Goal: Information Seeking & Learning: Find specific fact

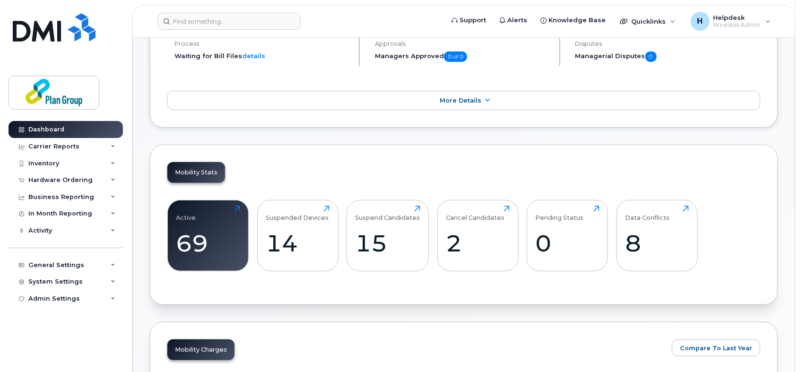
scroll to position [194, 0]
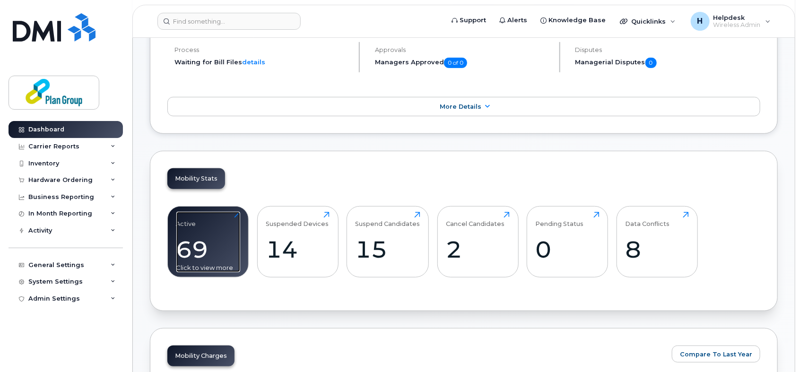
click at [212, 241] on div "69" at bounding box center [208, 249] width 64 height 28
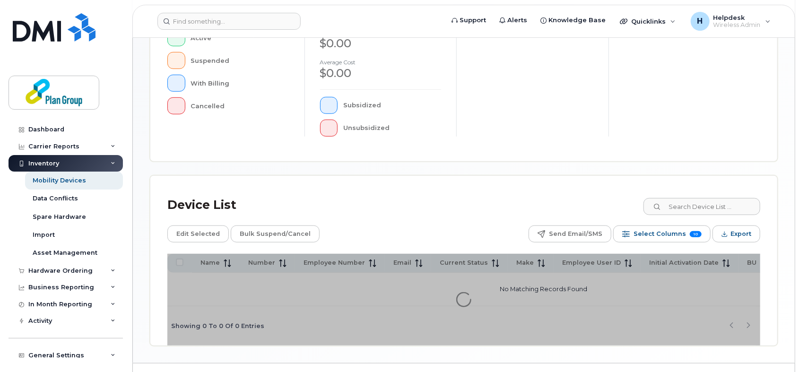
scroll to position [280, 0]
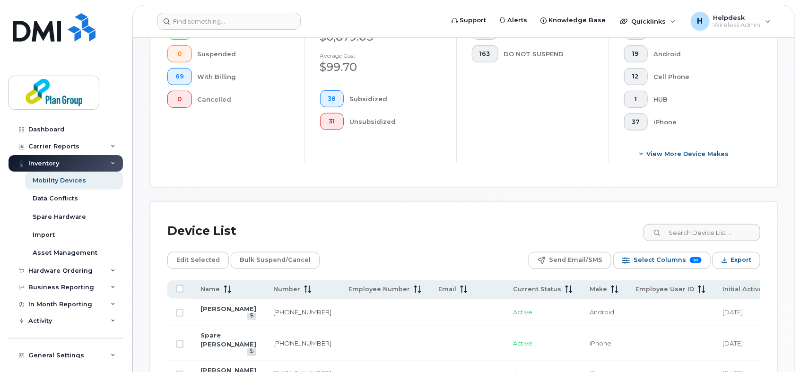
scroll to position [296, 0]
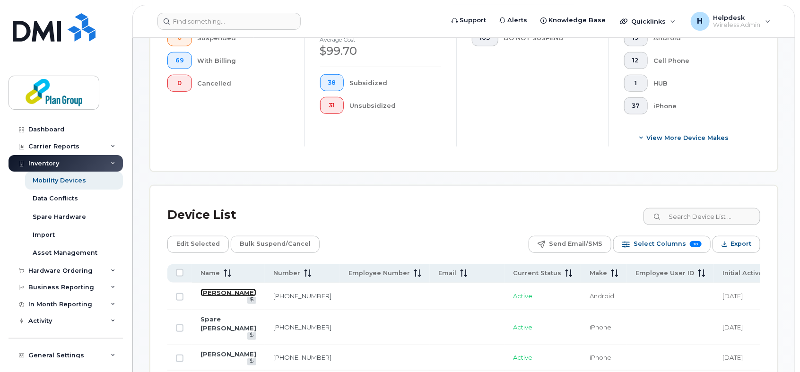
click at [230, 294] on link "[PERSON_NAME]" at bounding box center [228, 293] width 56 height 8
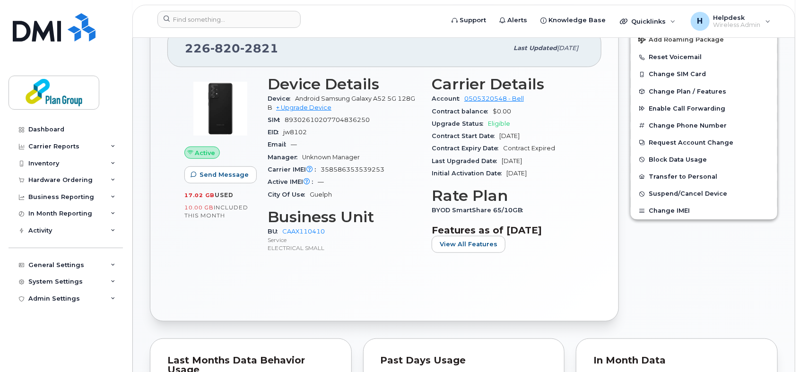
scroll to position [133, 0]
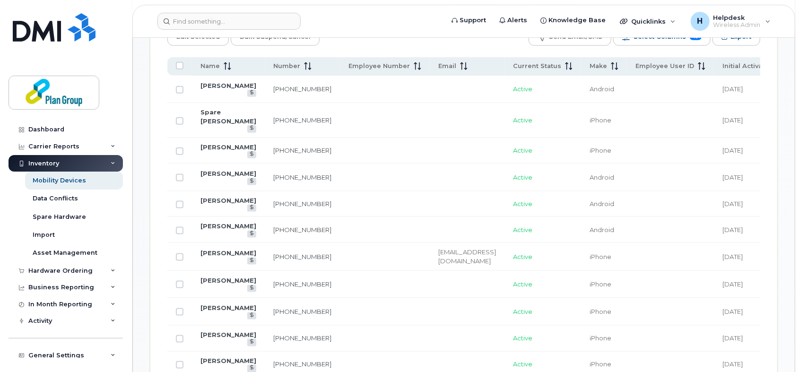
scroll to position [508, 0]
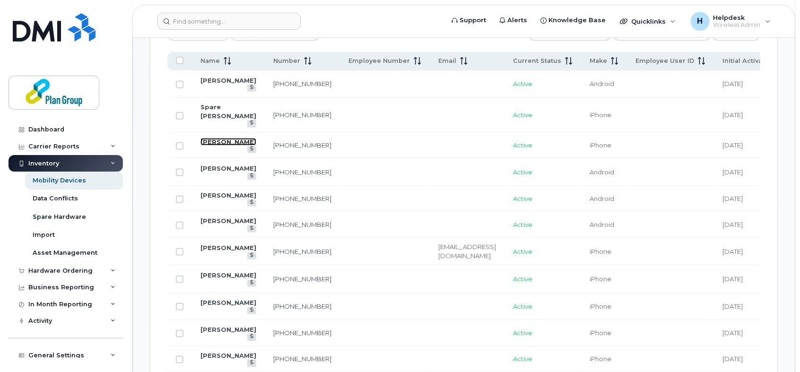
click at [211, 138] on link "[PERSON_NAME]" at bounding box center [228, 142] width 56 height 8
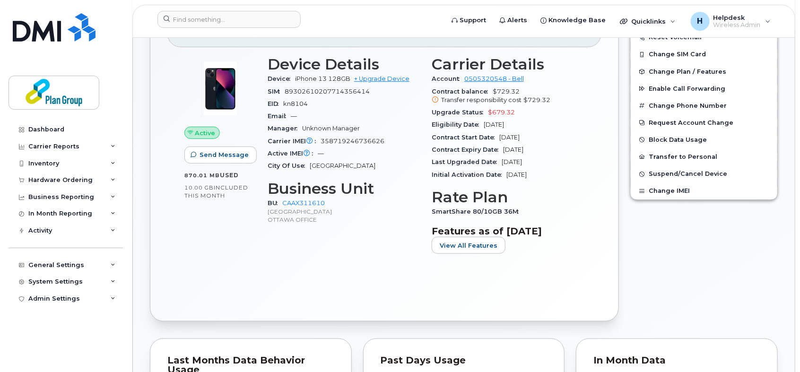
scroll to position [275, 0]
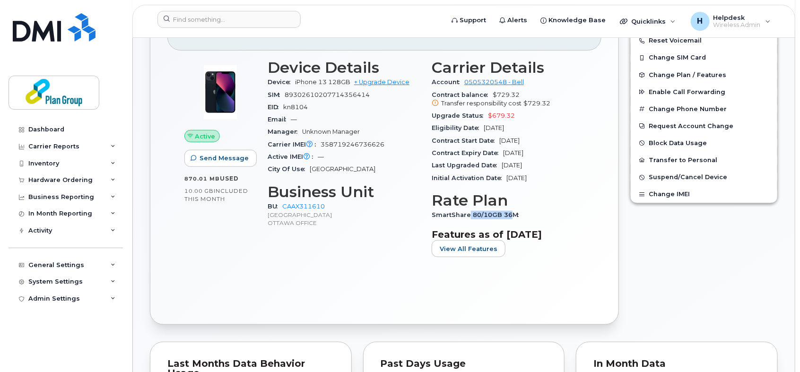
drag, startPoint x: 468, startPoint y: 213, endPoint x: 510, endPoint y: 212, distance: 42.1
click at [510, 212] on span "SmartShare 80/10GB 36M" at bounding box center [478, 214] width 92 height 7
drag, startPoint x: 510, startPoint y: 212, endPoint x: 474, endPoint y: 216, distance: 36.2
click at [474, 216] on span "SmartShare 80/10GB 36M" at bounding box center [478, 214] width 92 height 7
click at [518, 219] on div "SmartShare 80/10GB 36M" at bounding box center [508, 215] width 153 height 12
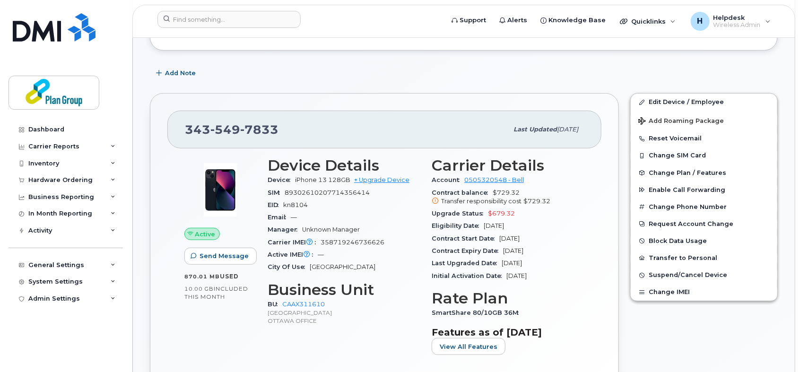
scroll to position [181, 0]
